Goal: Transaction & Acquisition: Purchase product/service

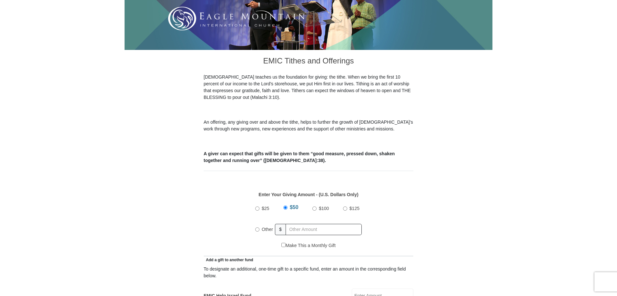
scroll to position [157, 0]
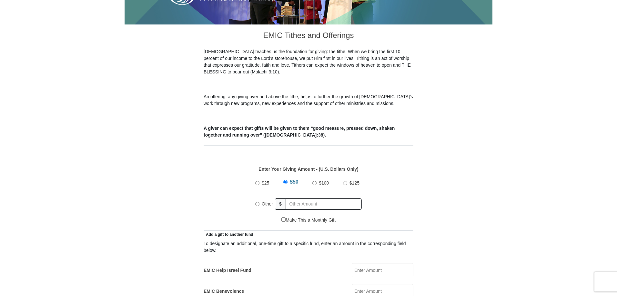
drag, startPoint x: 617, startPoint y: 45, endPoint x: 619, endPoint y: 94, distance: 49.1
click at [259, 202] on input "Other" at bounding box center [257, 204] width 4 height 4
radio input "true"
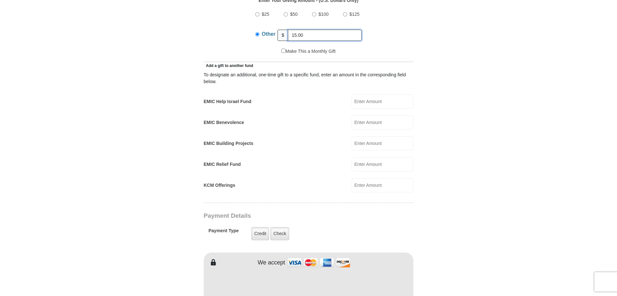
scroll to position [328, 0]
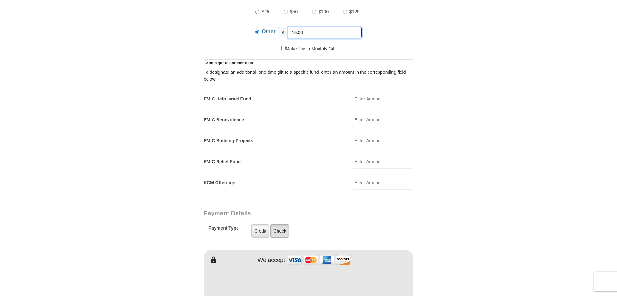
type input "15.00"
click at [284, 226] on label "Check" at bounding box center [279, 231] width 19 height 13
click at [0, 0] on input "Check" at bounding box center [0, 0] width 0 height 0
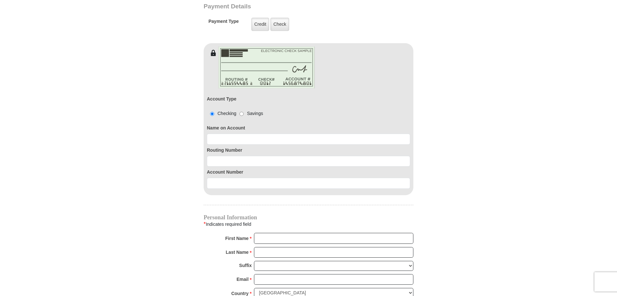
scroll to position [541, 0]
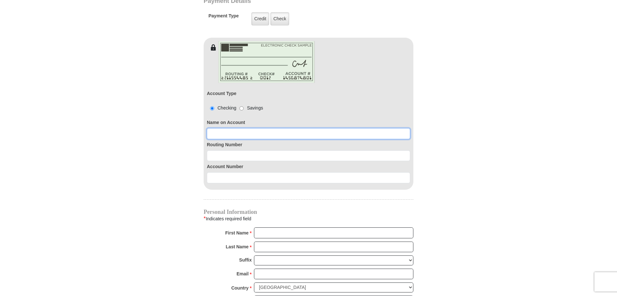
click at [237, 128] on input at bounding box center [308, 133] width 203 height 11
type input "[PERSON_NAME]"
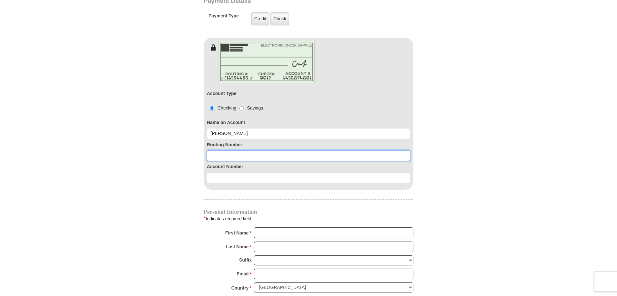
click at [222, 151] on input at bounding box center [308, 156] width 203 height 11
type input "067005158"
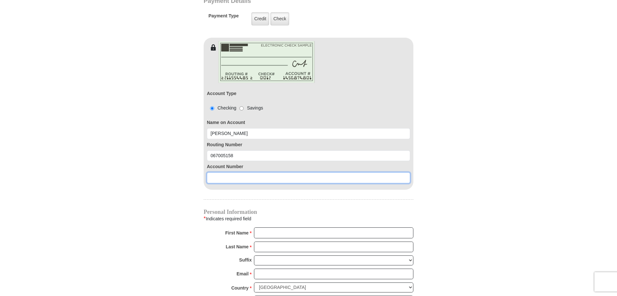
click at [247, 173] on input at bounding box center [308, 178] width 203 height 11
type input "4270090656"
click at [286, 218] on div "Personal Information * Indicates required field First Name * Please enter First…" at bounding box center [308, 296] width 210 height 173
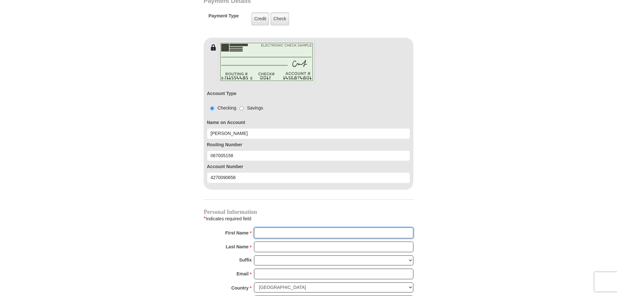
click at [284, 228] on input "First Name *" at bounding box center [333, 233] width 159 height 11
type input "[PERSON_NAME]"
type input "[EMAIL_ADDRESS][DOMAIN_NAME]"
type input "[STREET_ADDRESS]"
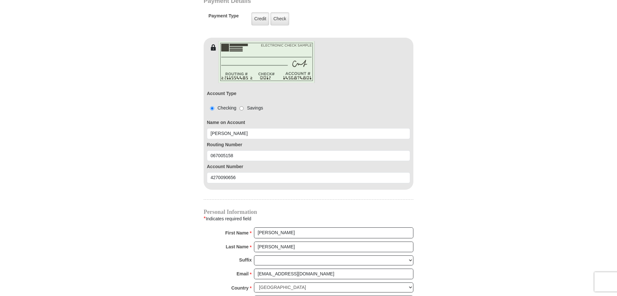
type input "APT 102"
type input "Boca Raton"
select select "FL"
type input "33487"
type input "5612891196"
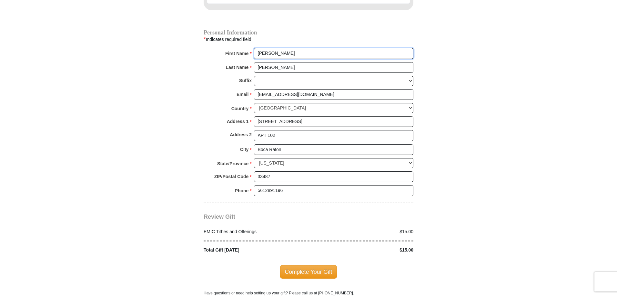
scroll to position [724, 0]
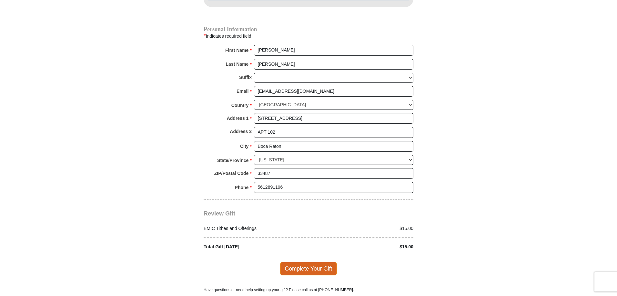
click at [307, 262] on span "Complete Your Gift" at bounding box center [308, 269] width 57 height 14
